Goal: Transaction & Acquisition: Purchase product/service

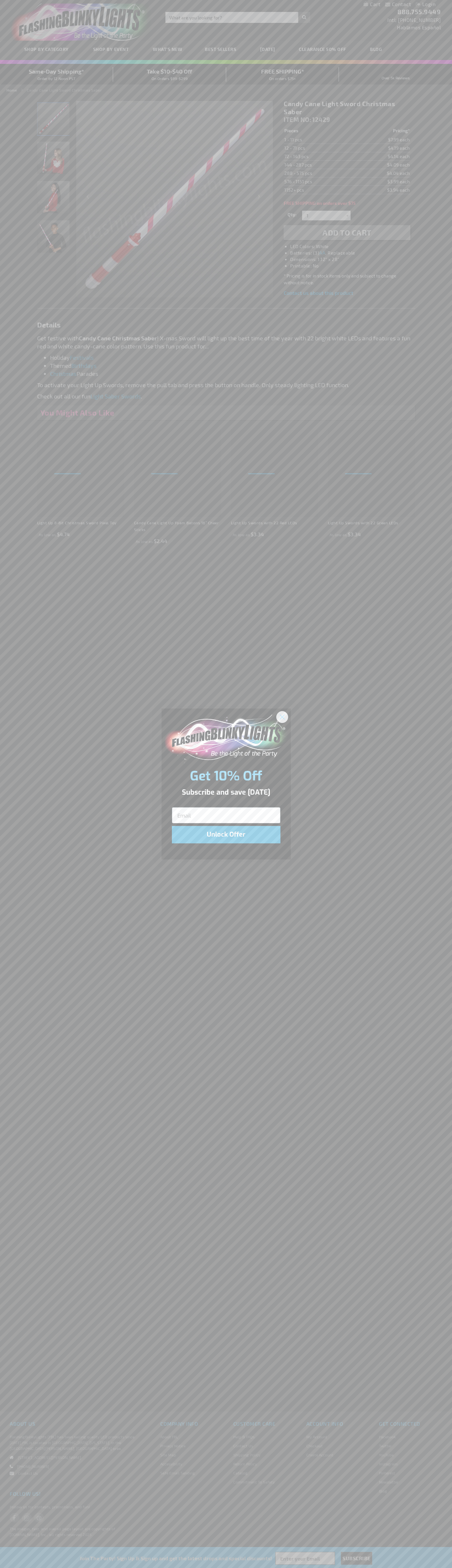
click at [282, 716] on icon "Close dialog" at bounding box center [281, 716] width 4 height 4
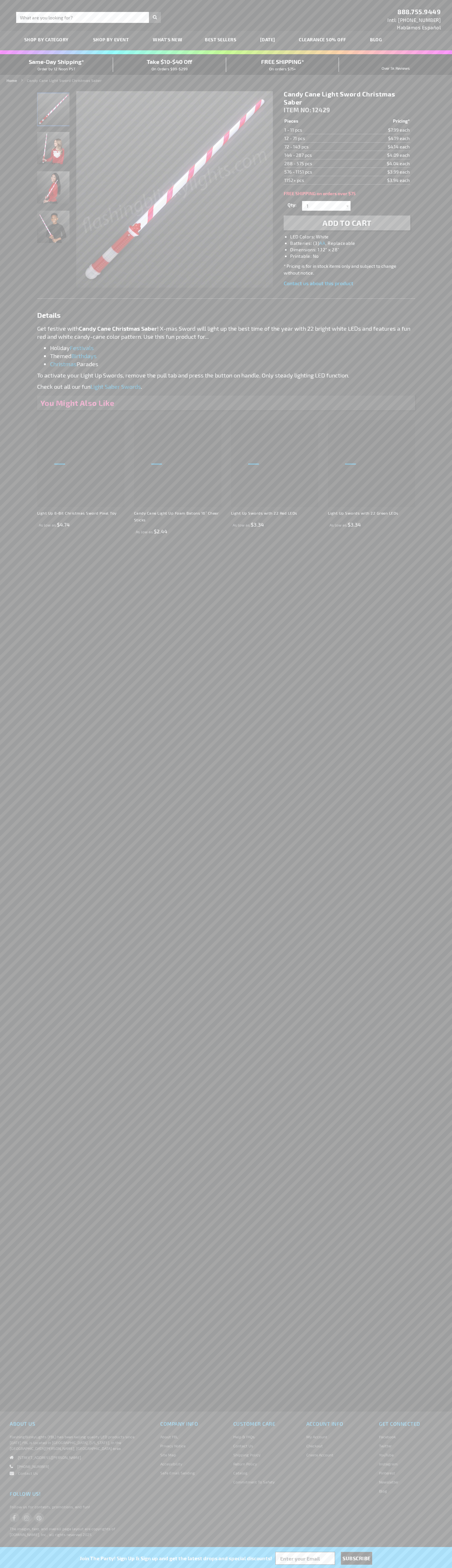
click at [347, 223] on span "Add to Cart" at bounding box center [347, 222] width 49 height 9
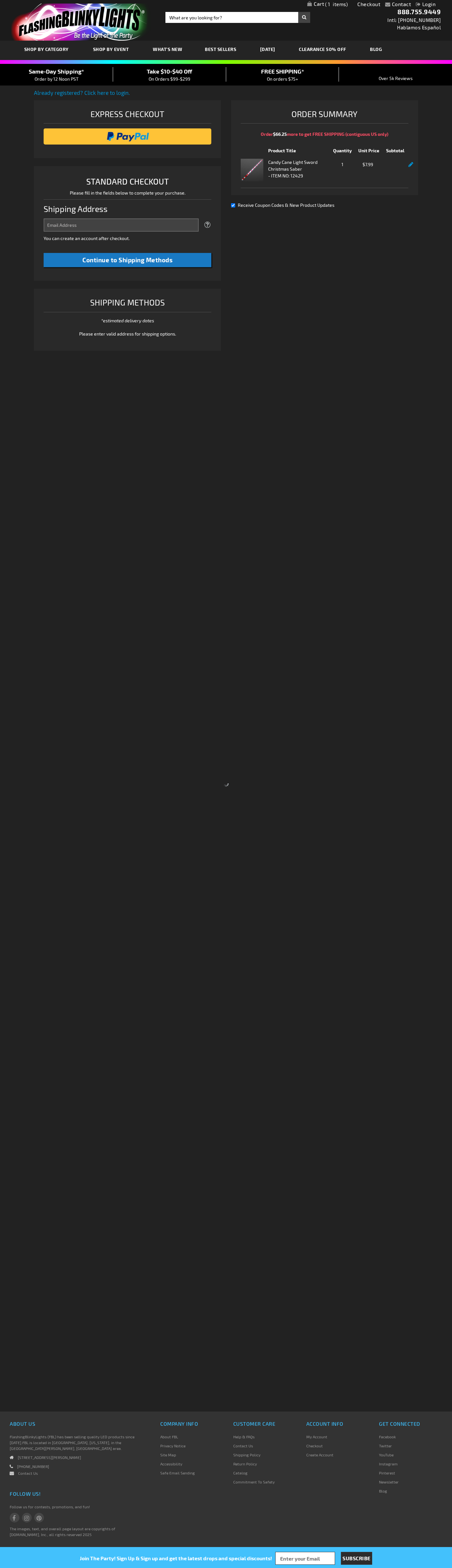
select select "US"
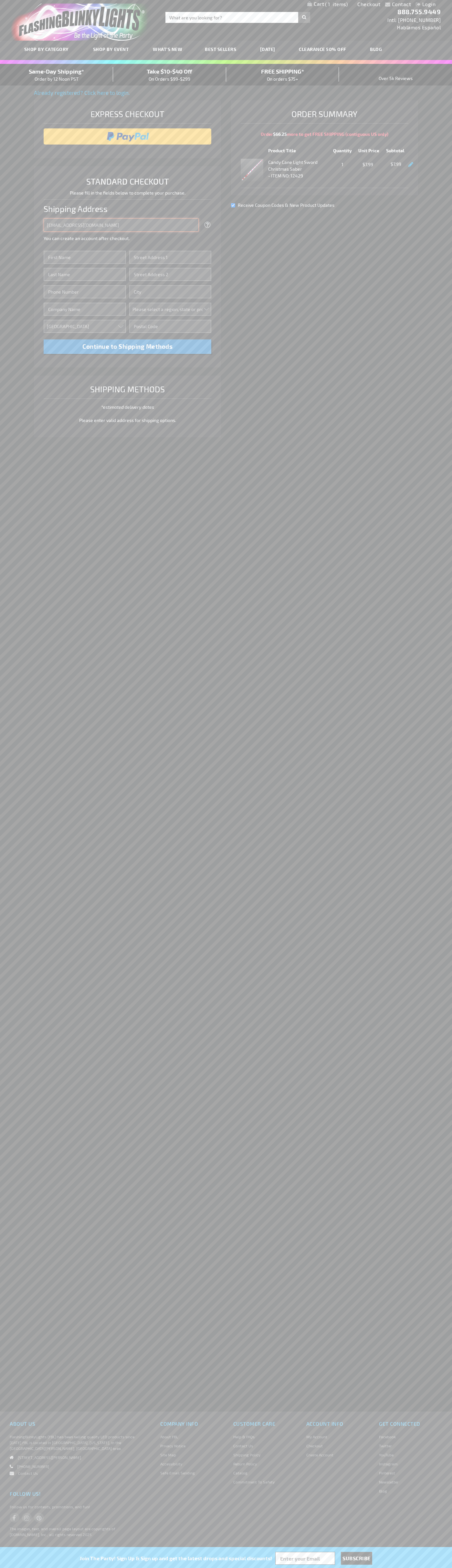
type input "[EMAIL_ADDRESS][DOMAIN_NAME]"
type input "[PERSON_NAME]"
type input "[STREET_ADDRESS][US_STATE]"
type input "First floor"
type input "austin"
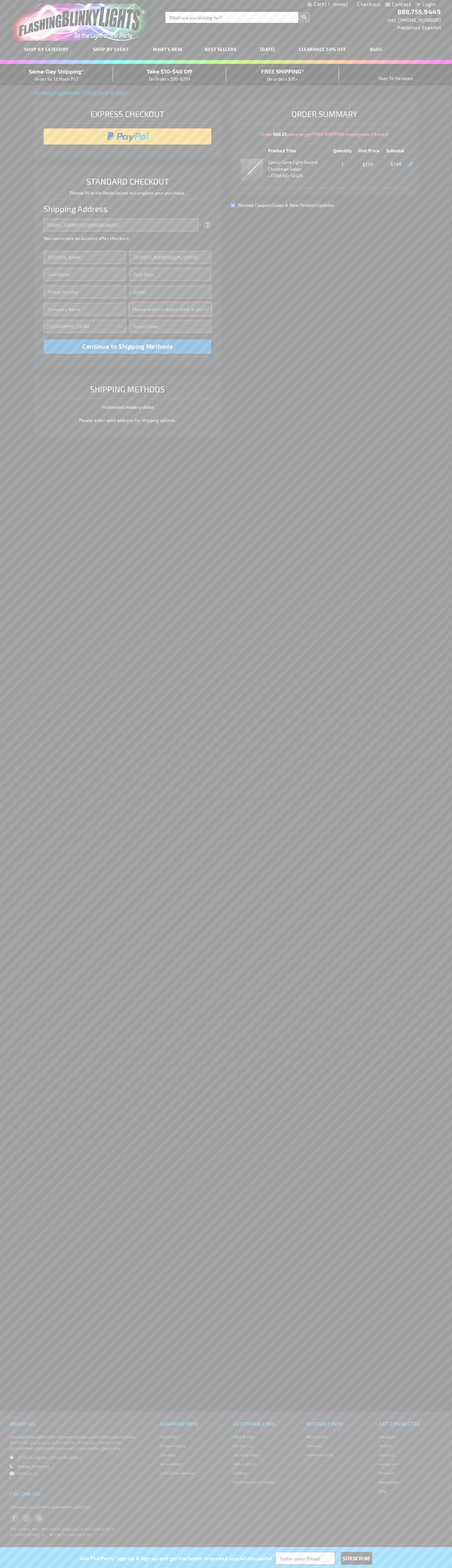
select select "57"
type input "78701"
type input "[PERSON_NAME]"
type input "6502530000"
type input "[PERSON_NAME]"
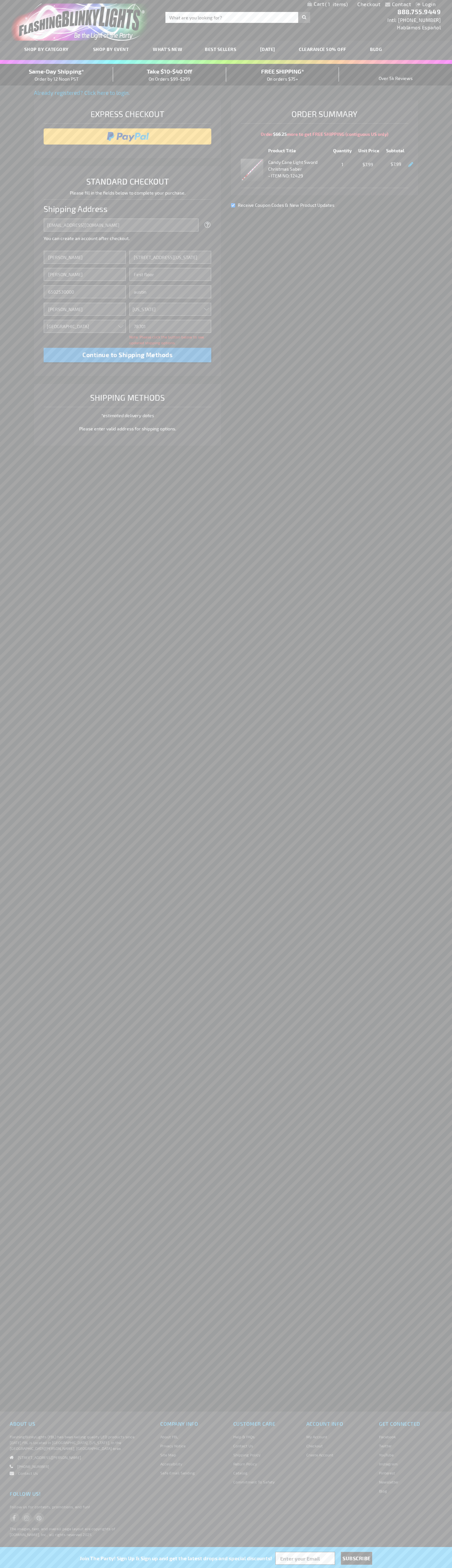
click at [57, 75] on div "Same-Day Shipping* Order by 12 Noon PST" at bounding box center [57, 74] width 113 height 15
click at [127, 136] on input "image" at bounding box center [127, 136] width 161 height 13
